Goal: Task Accomplishment & Management: Complete application form

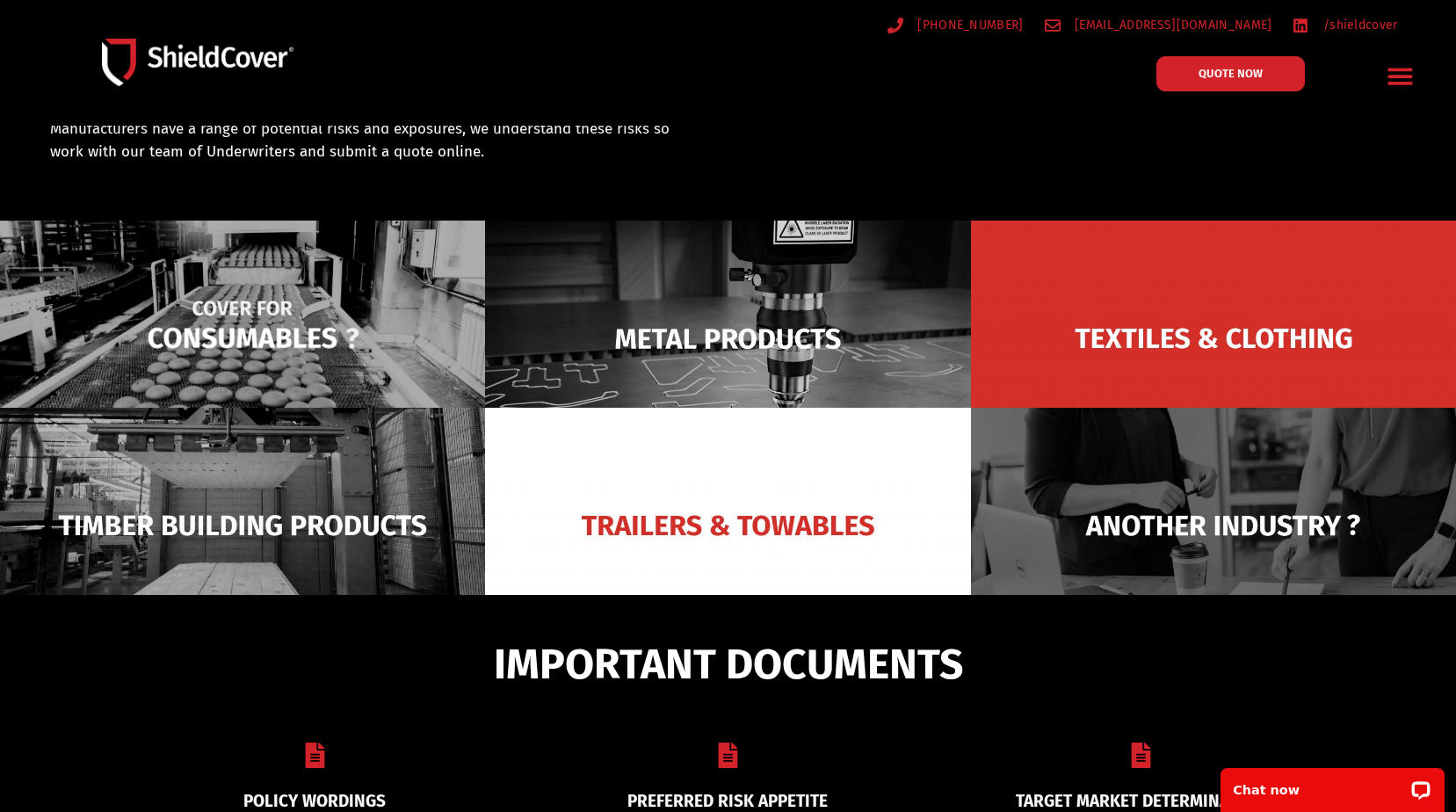
scroll to position [175, 0]
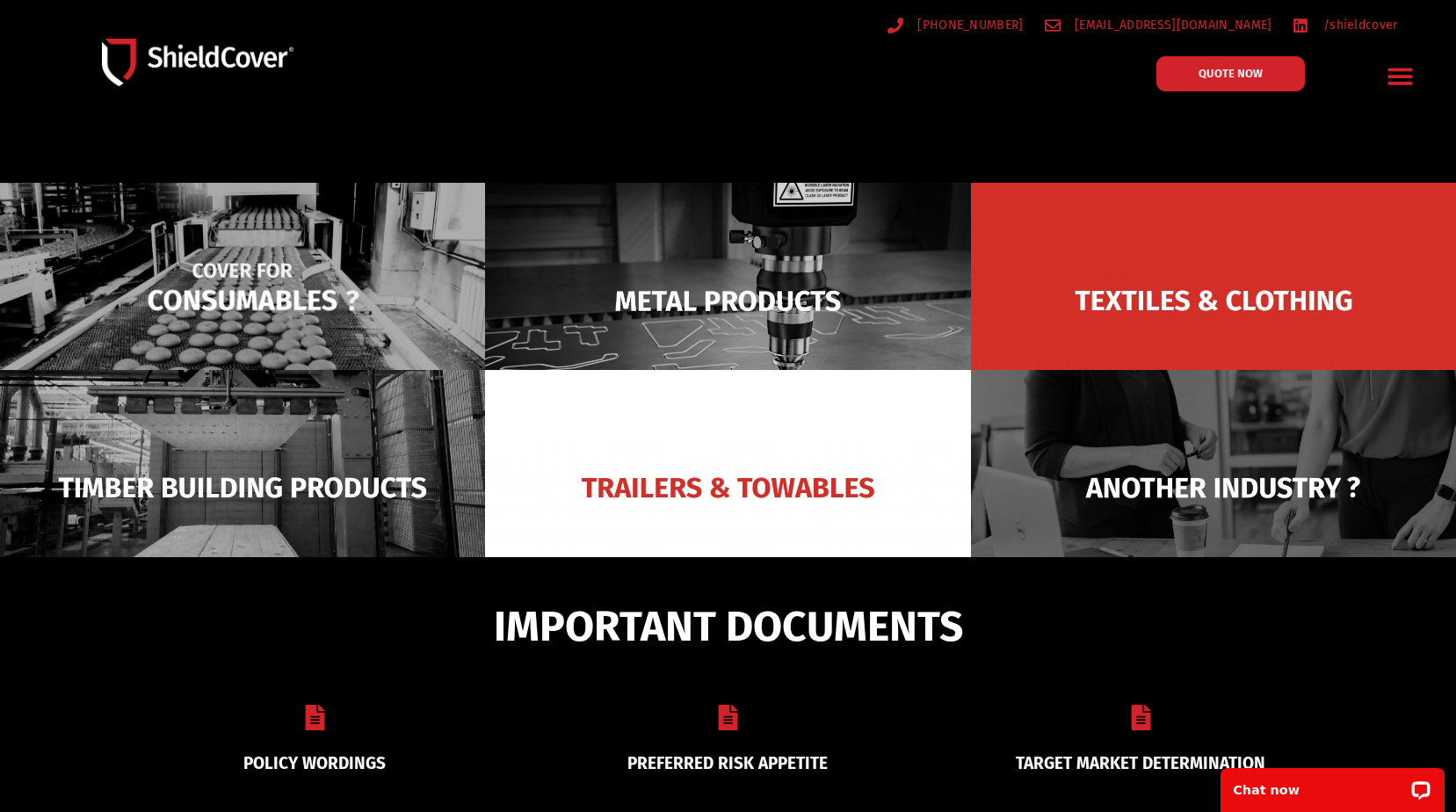
click at [230, 298] on img at bounding box center [243, 300] width 485 height 235
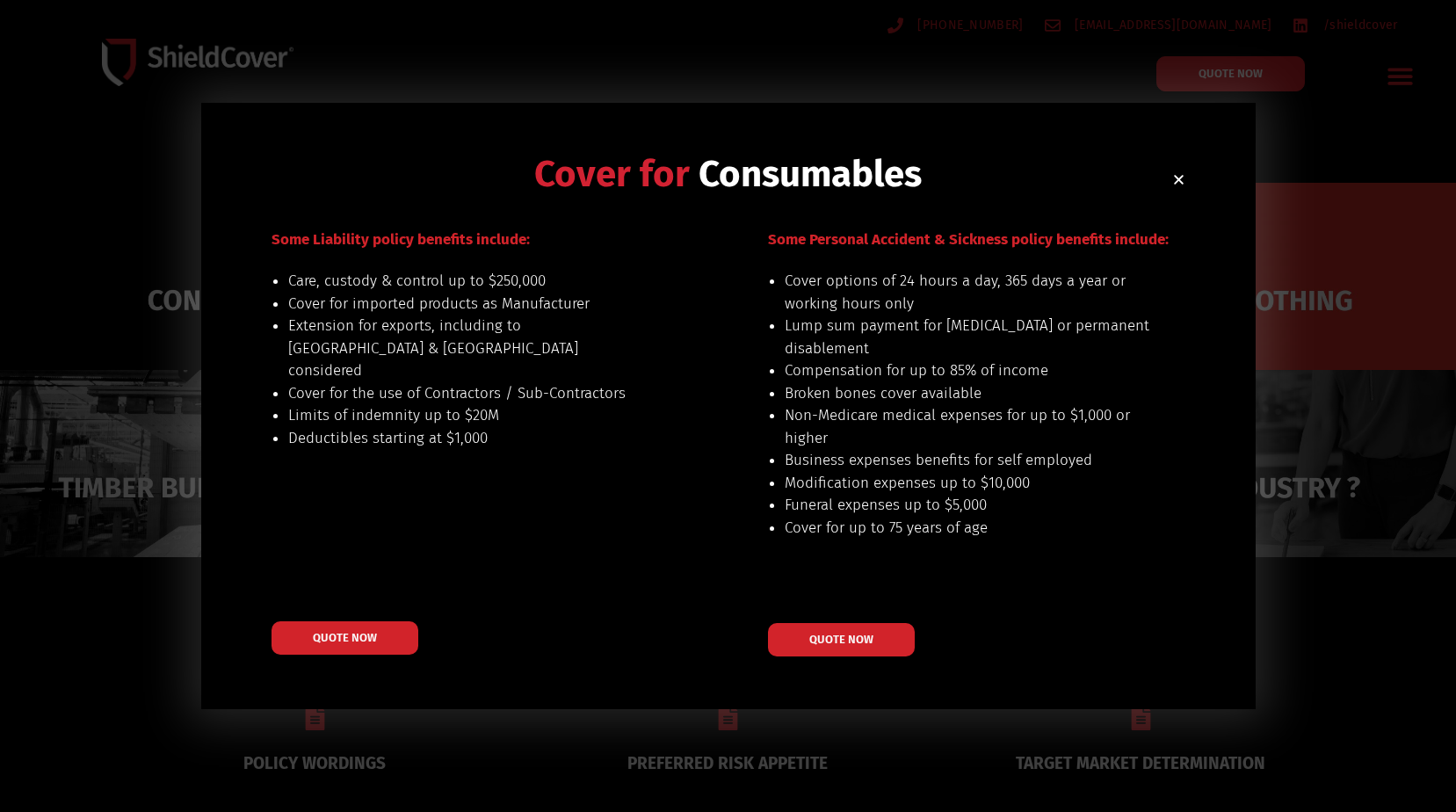
click at [1174, 174] on icon "Close" at bounding box center [1179, 180] width 13 height 13
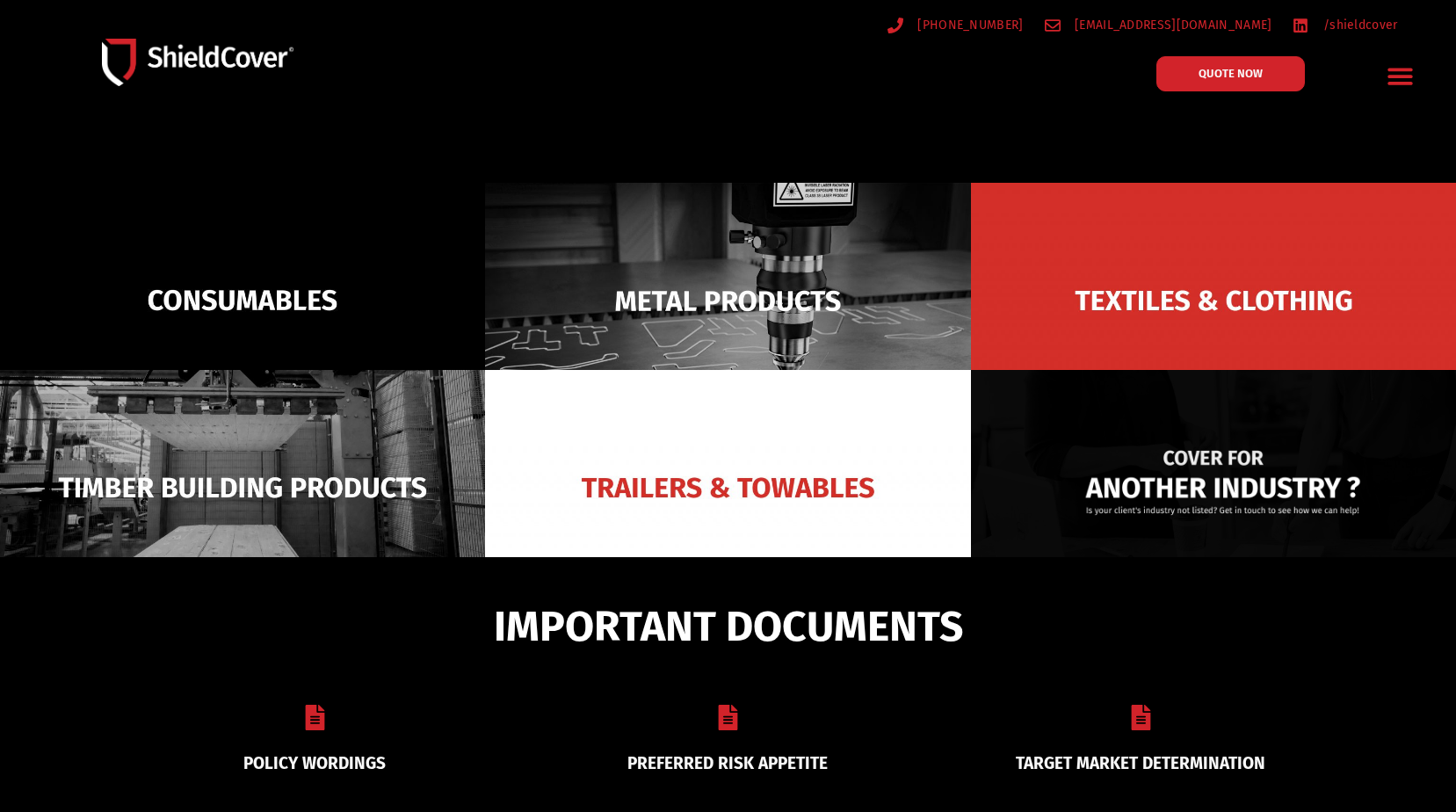
click at [1089, 477] on img at bounding box center [1213, 487] width 485 height 235
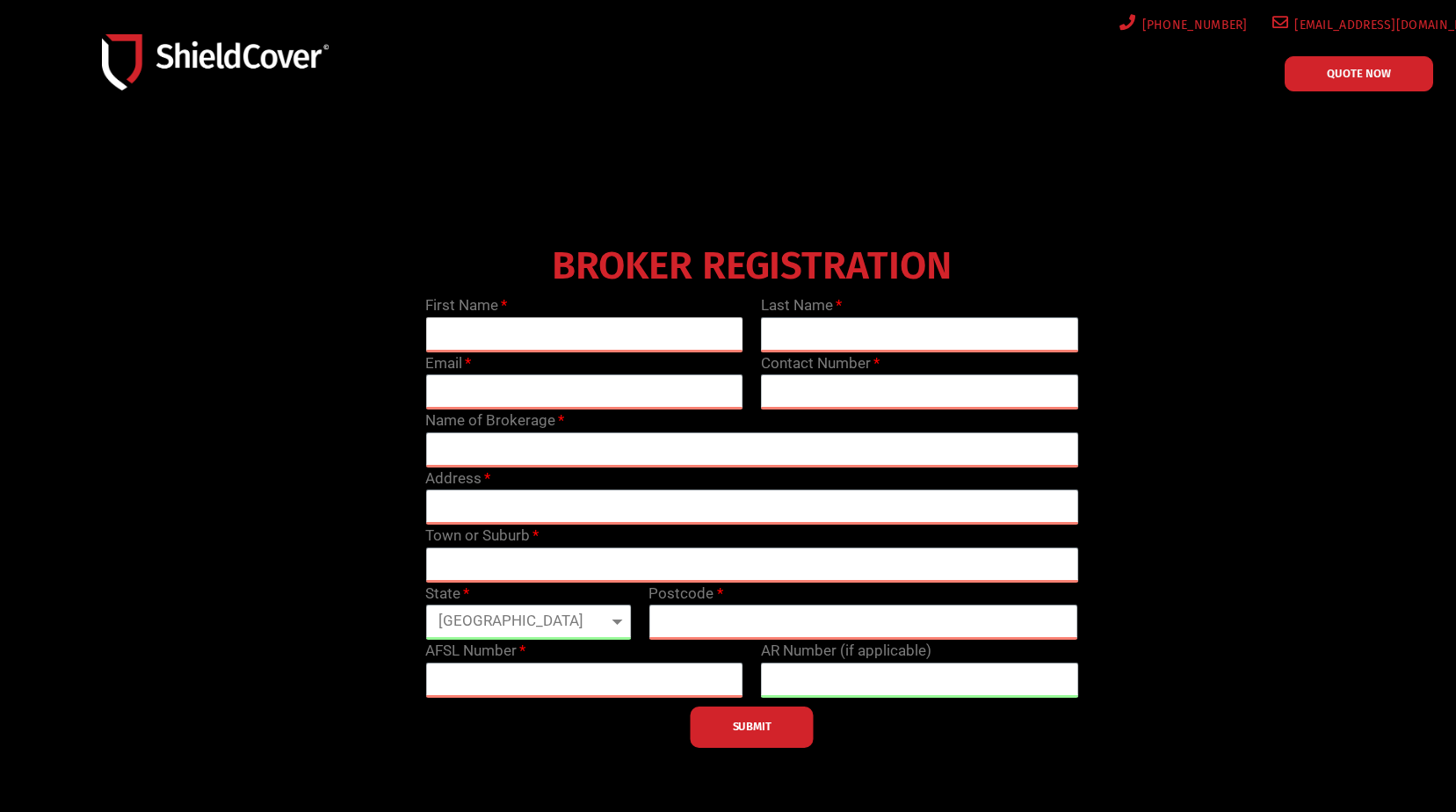
click at [560, 340] on input "text" at bounding box center [585, 334] width 318 height 35
type input "Shanine"
type input "Alborough"
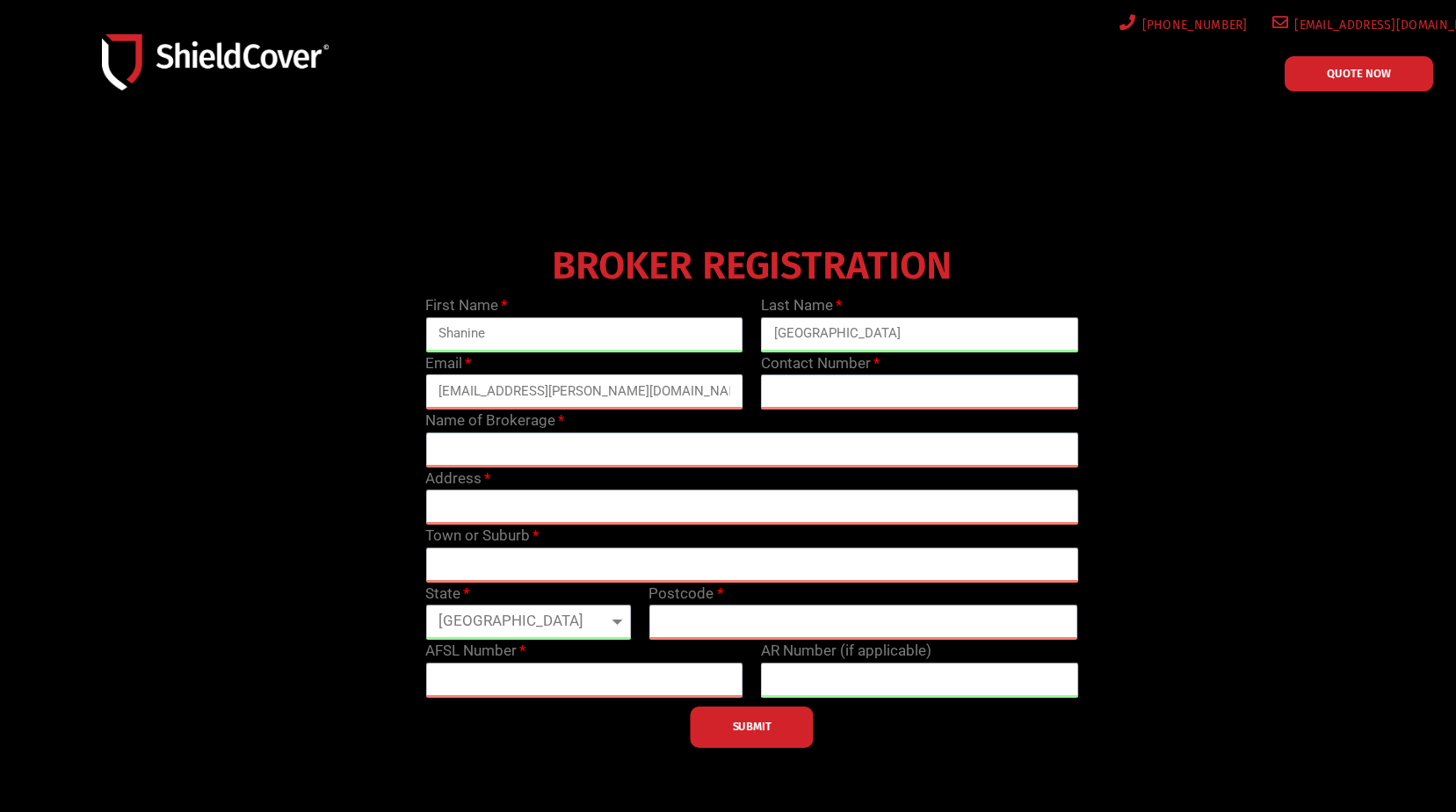
type input "shanine.alborough@marsh.com"
type input "0740358605"
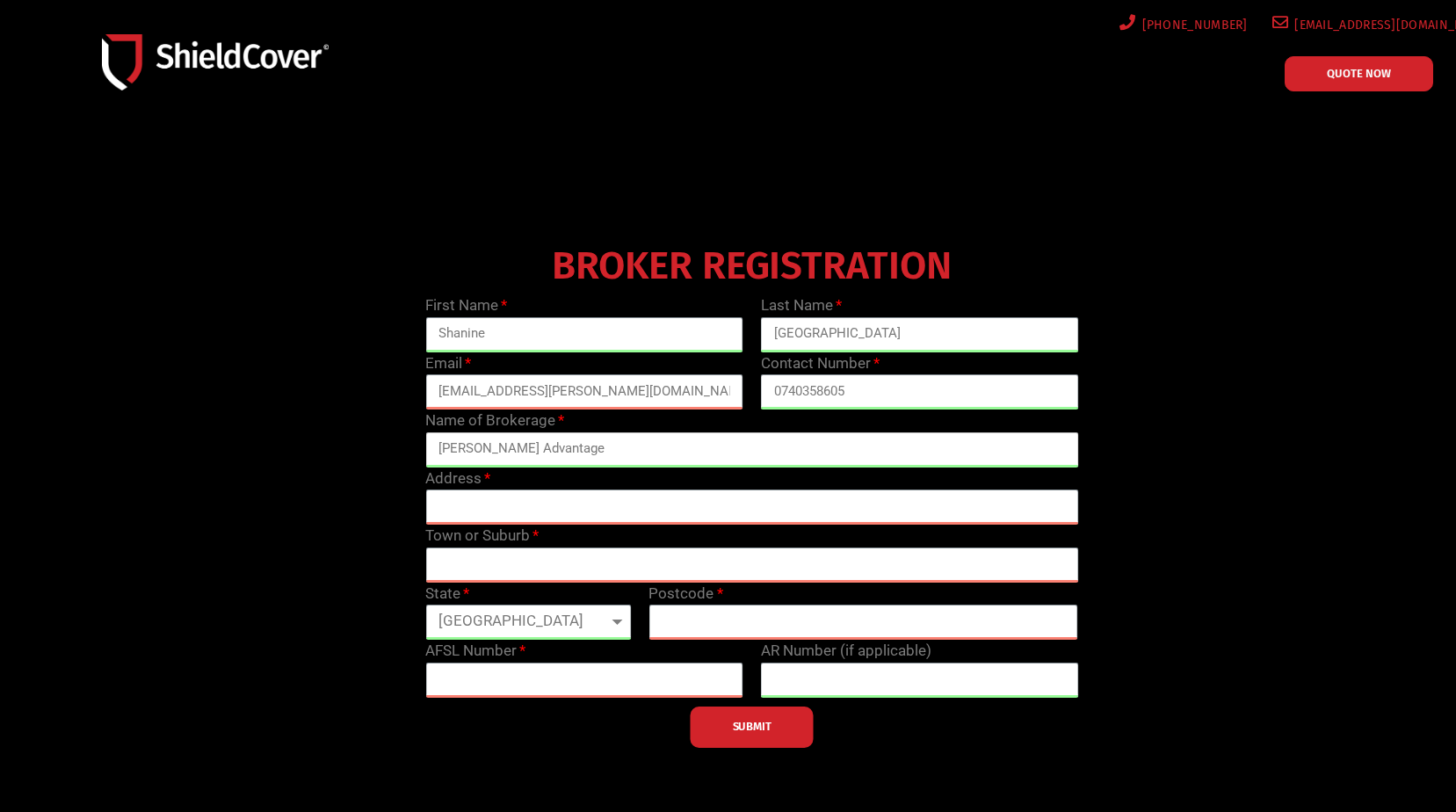
type input "Marsh Advantage"
type input "15 Lake Street,"
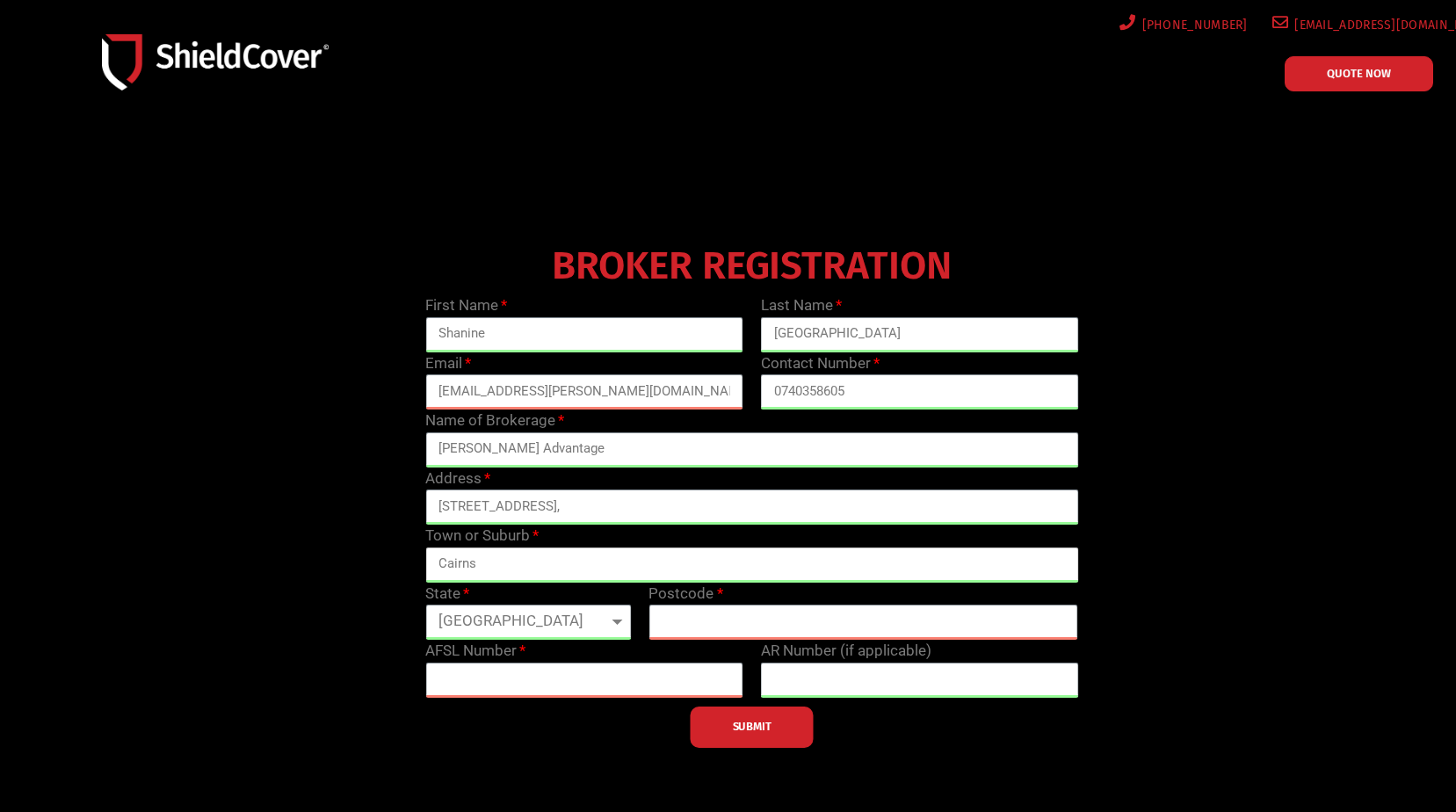
type input "Cairns"
type input "4870"
click at [572, 677] on input "text" at bounding box center [585, 679] width 318 height 35
type input "381686"
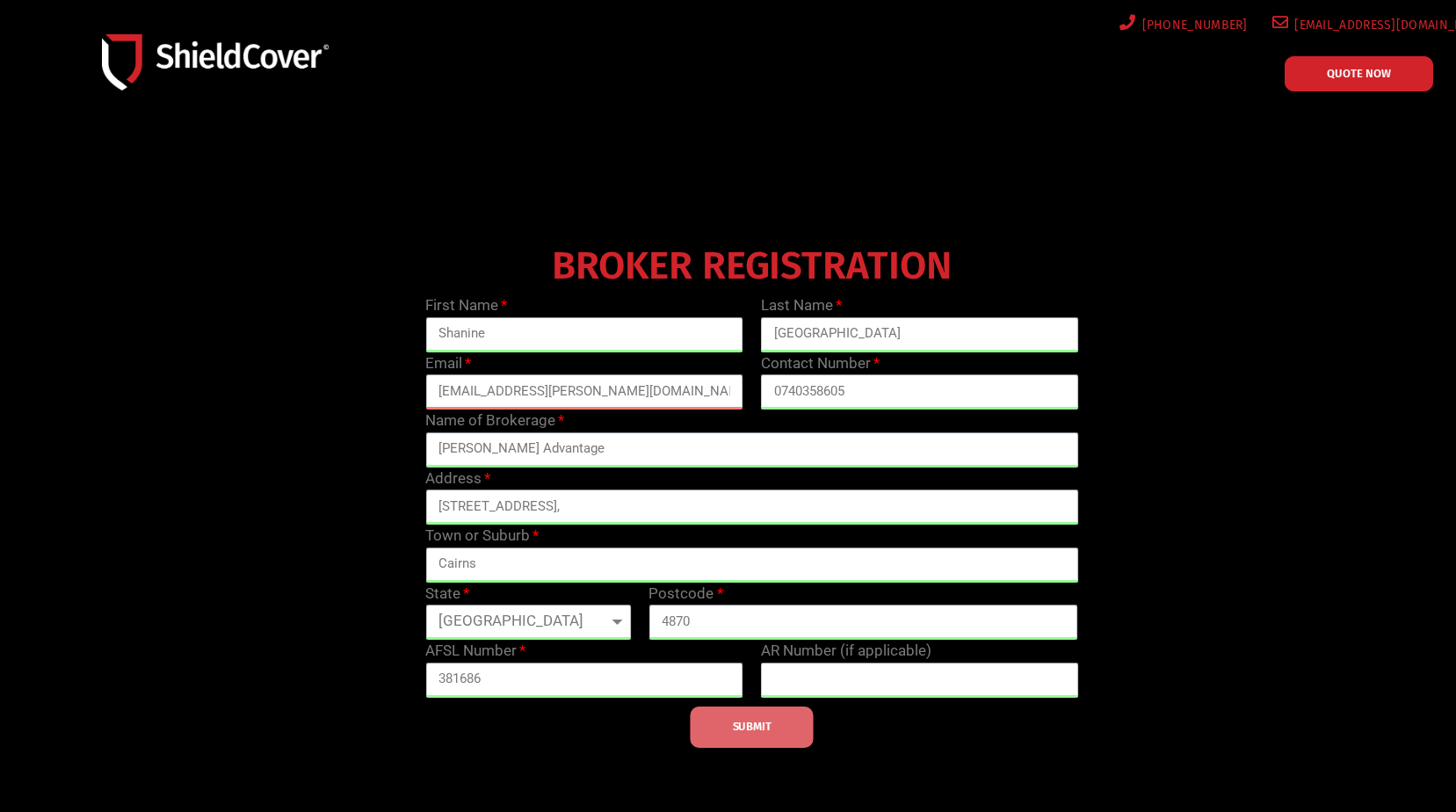
click at [748, 741] on button "SUBMIT" at bounding box center [753, 727] width 123 height 42
